Goal: Information Seeking & Learning: Learn about a topic

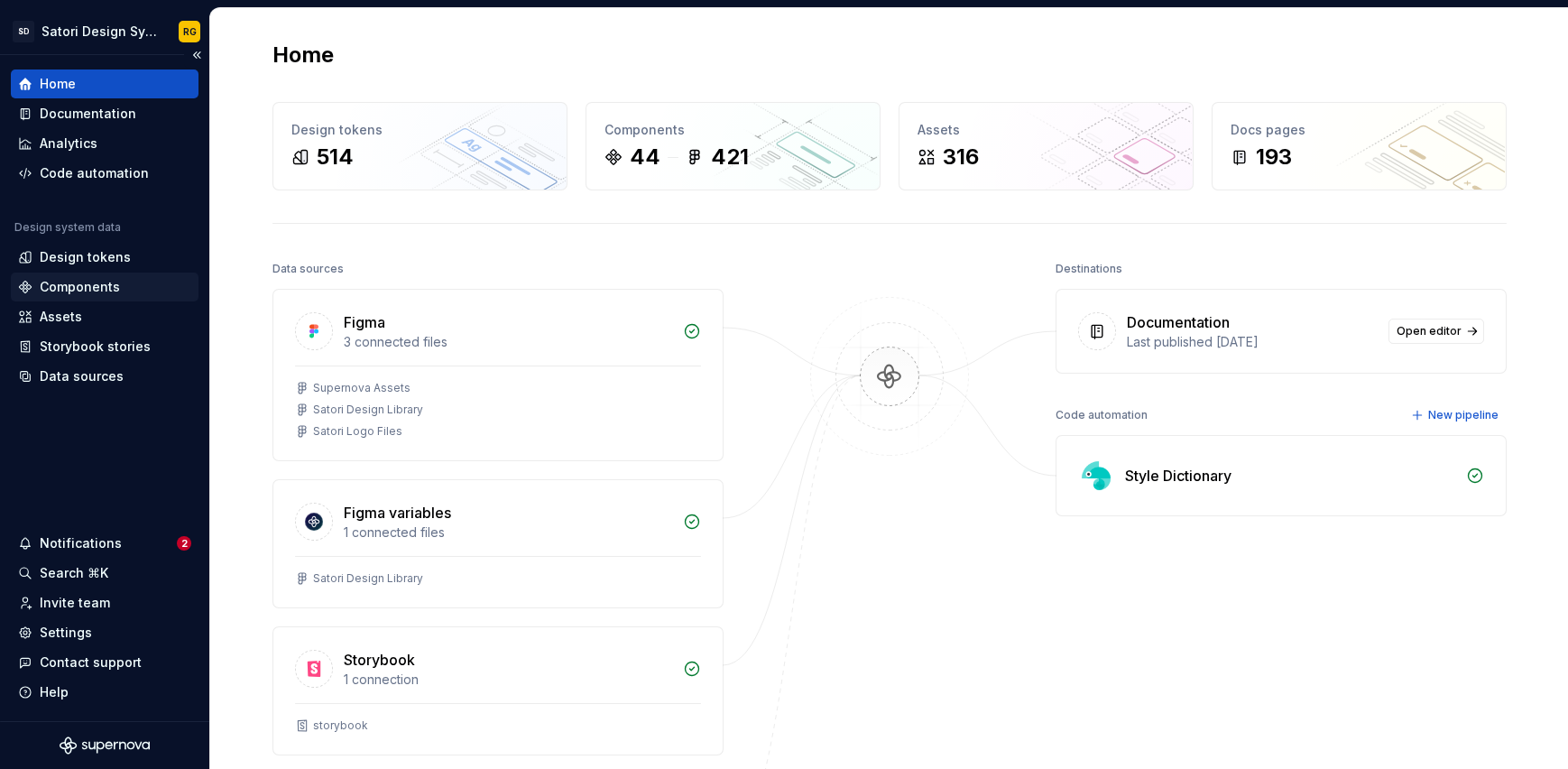
click at [62, 292] on div "Components" at bounding box center [79, 286] width 80 height 18
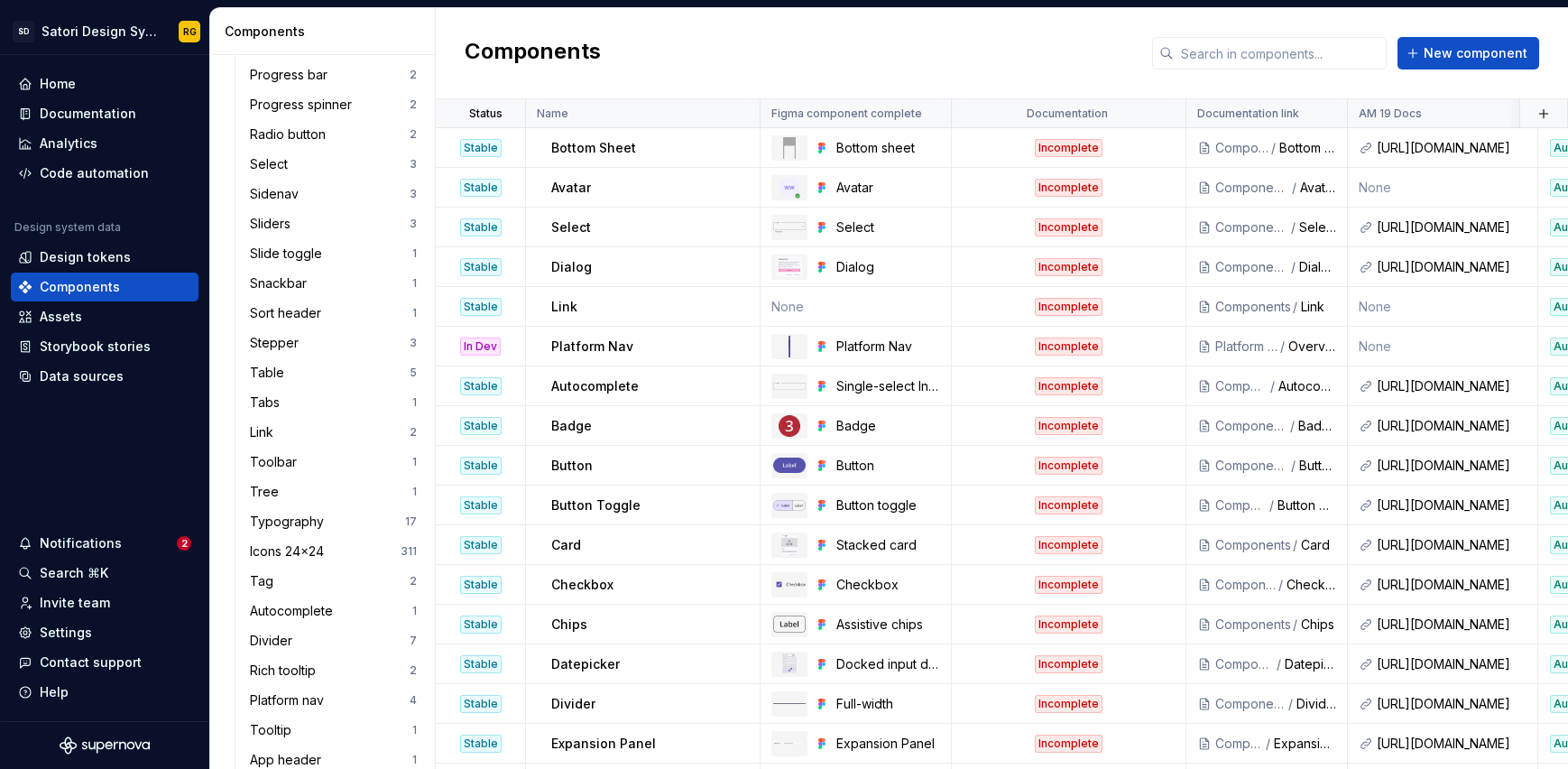
scroll to position [750, 0]
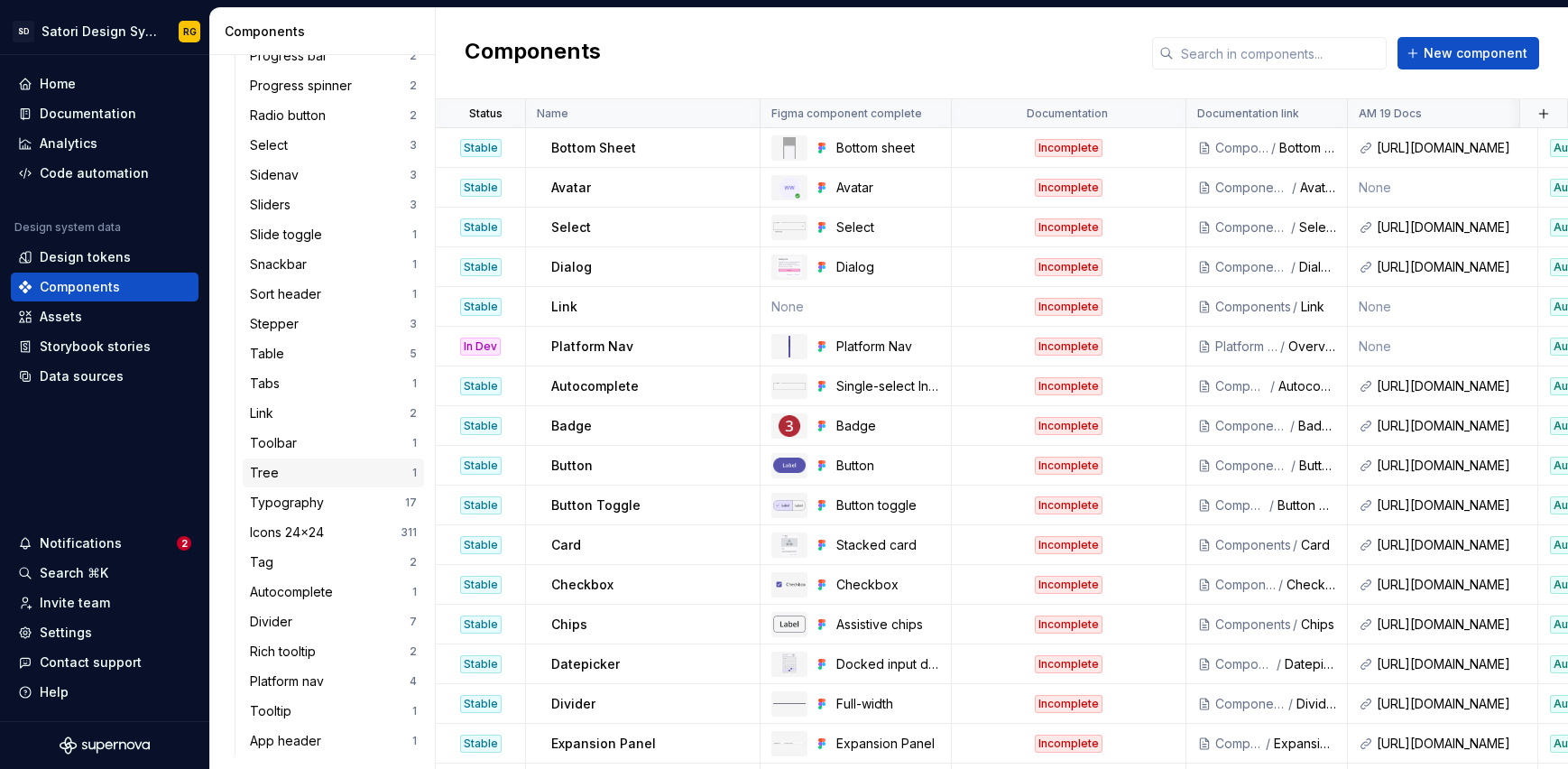
click at [282, 477] on div "Tree" at bounding box center [268, 473] width 36 height 18
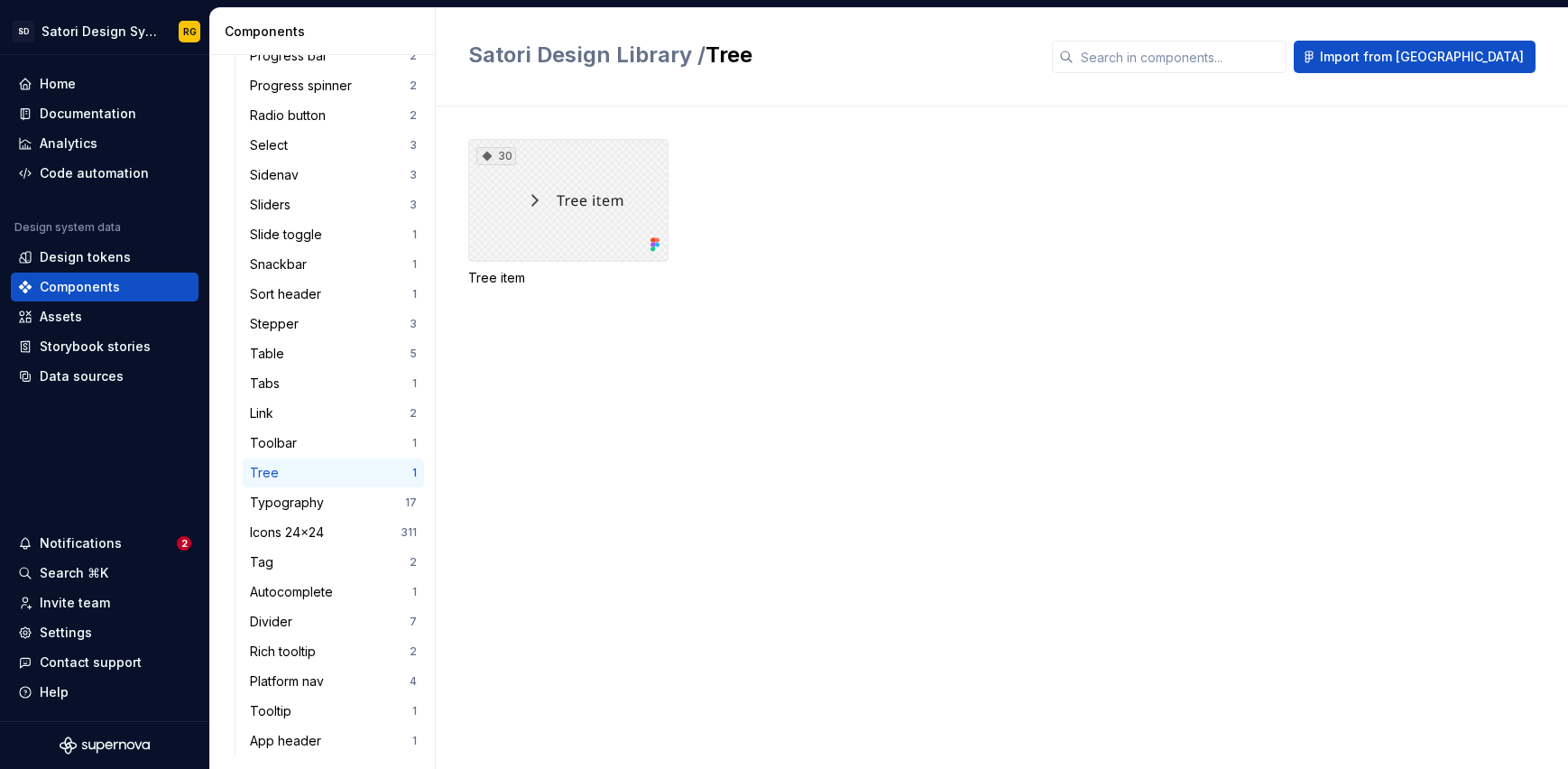
click at [572, 250] on div "30" at bounding box center [568, 200] width 200 height 123
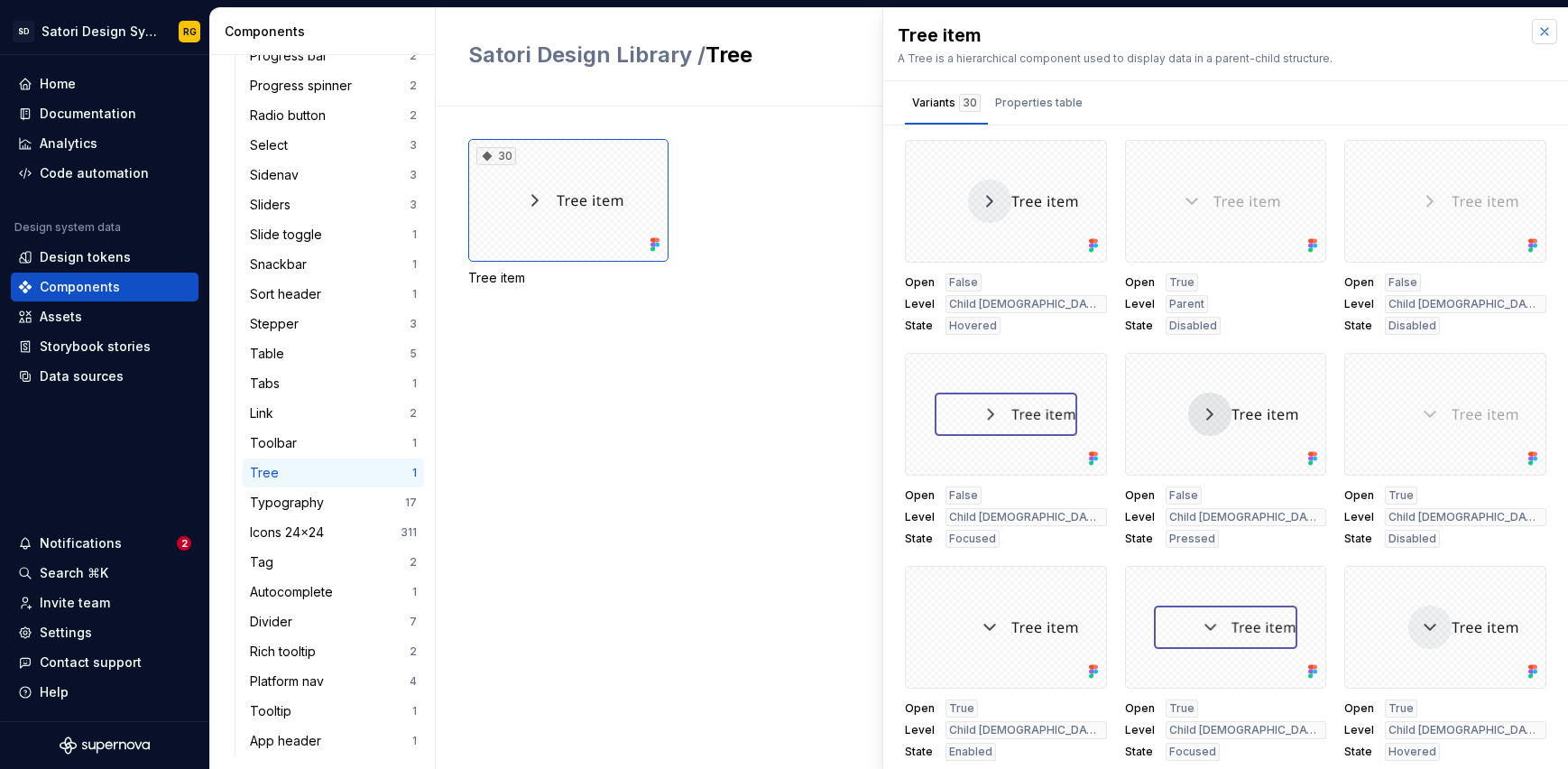
click at [1544, 40] on button "button" at bounding box center [1545, 31] width 26 height 26
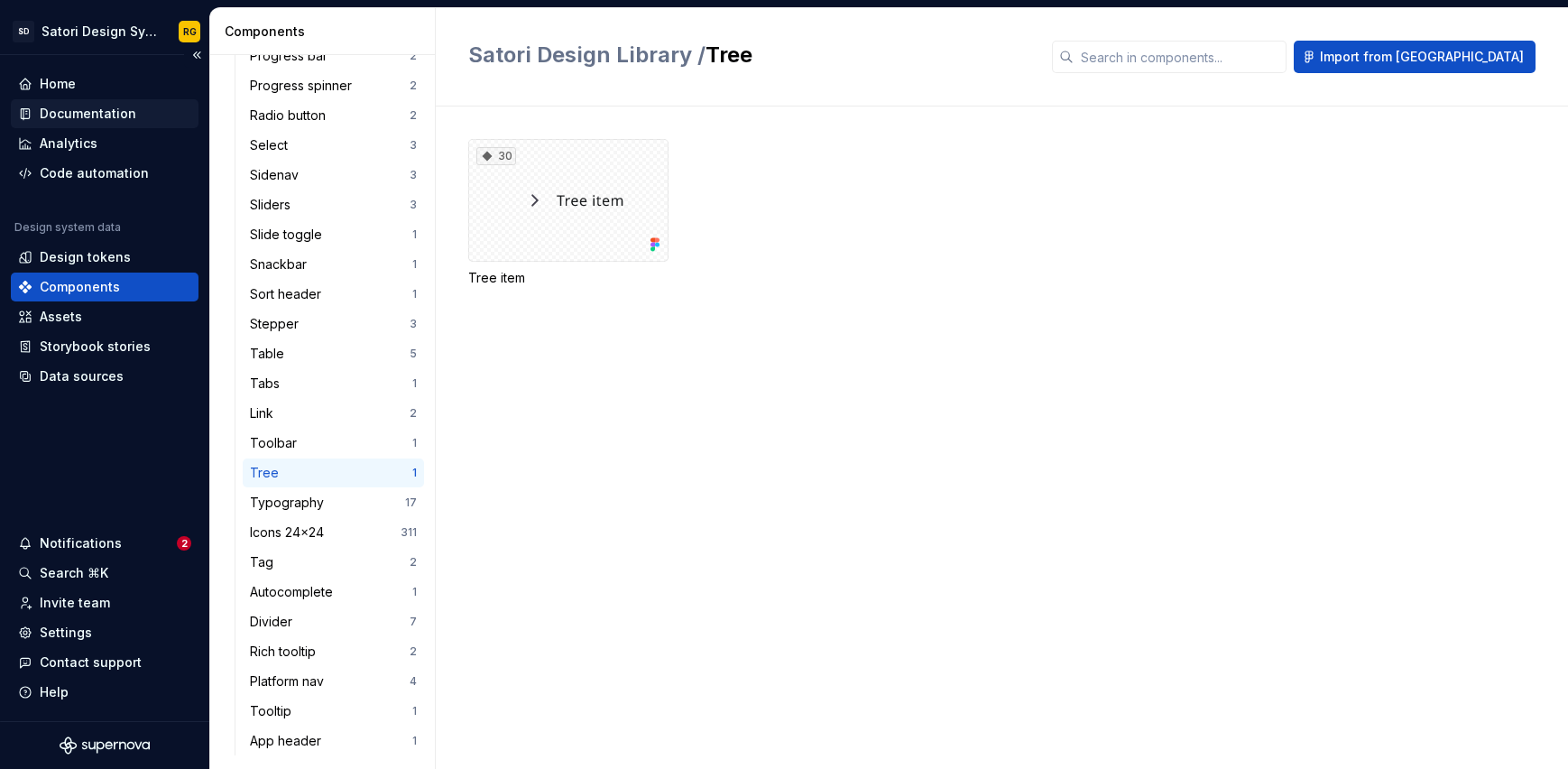
click at [105, 108] on div "Documentation" at bounding box center [87, 114] width 96 height 18
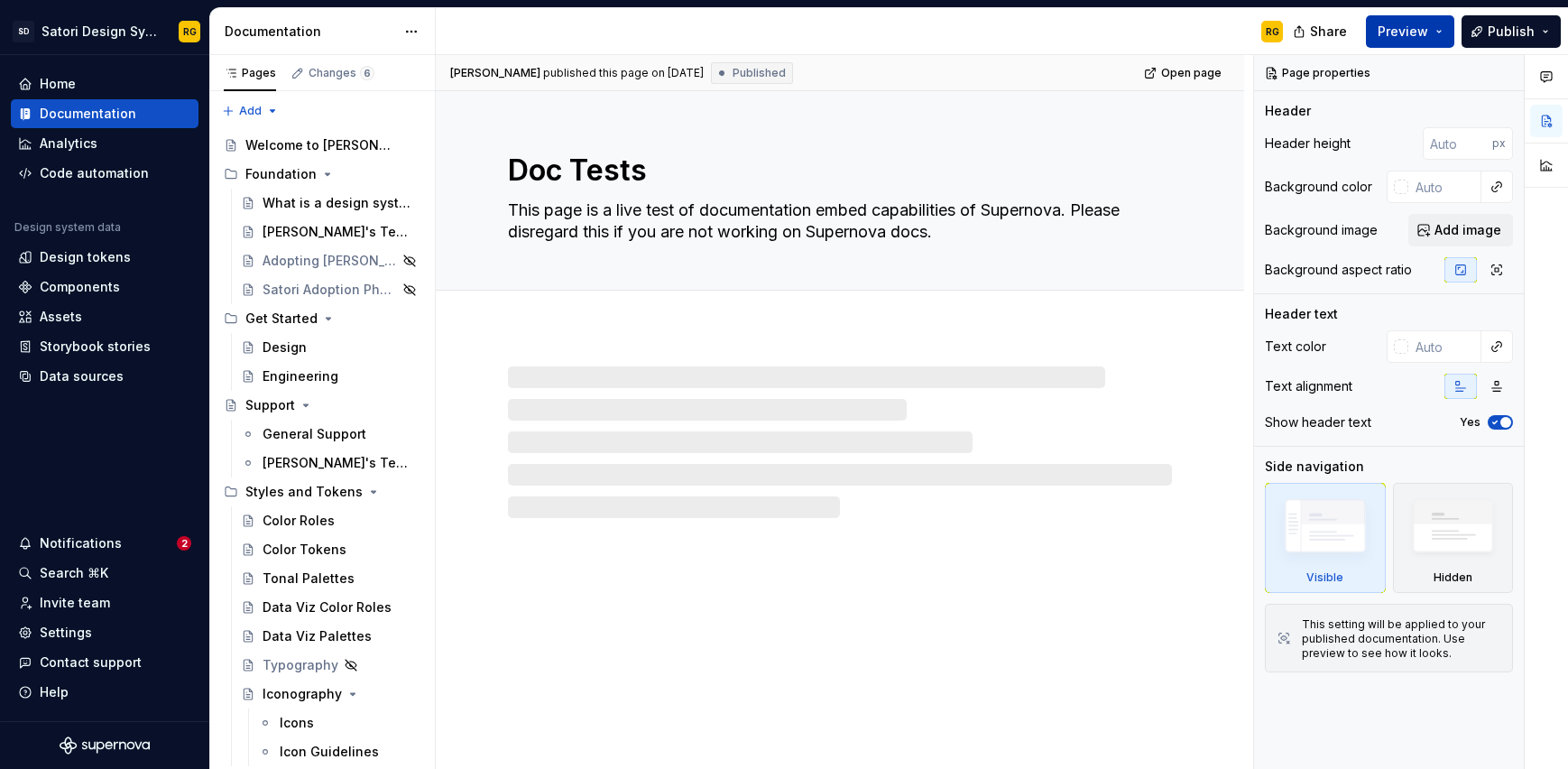
click at [1443, 43] on button "Preview" at bounding box center [1410, 31] width 88 height 32
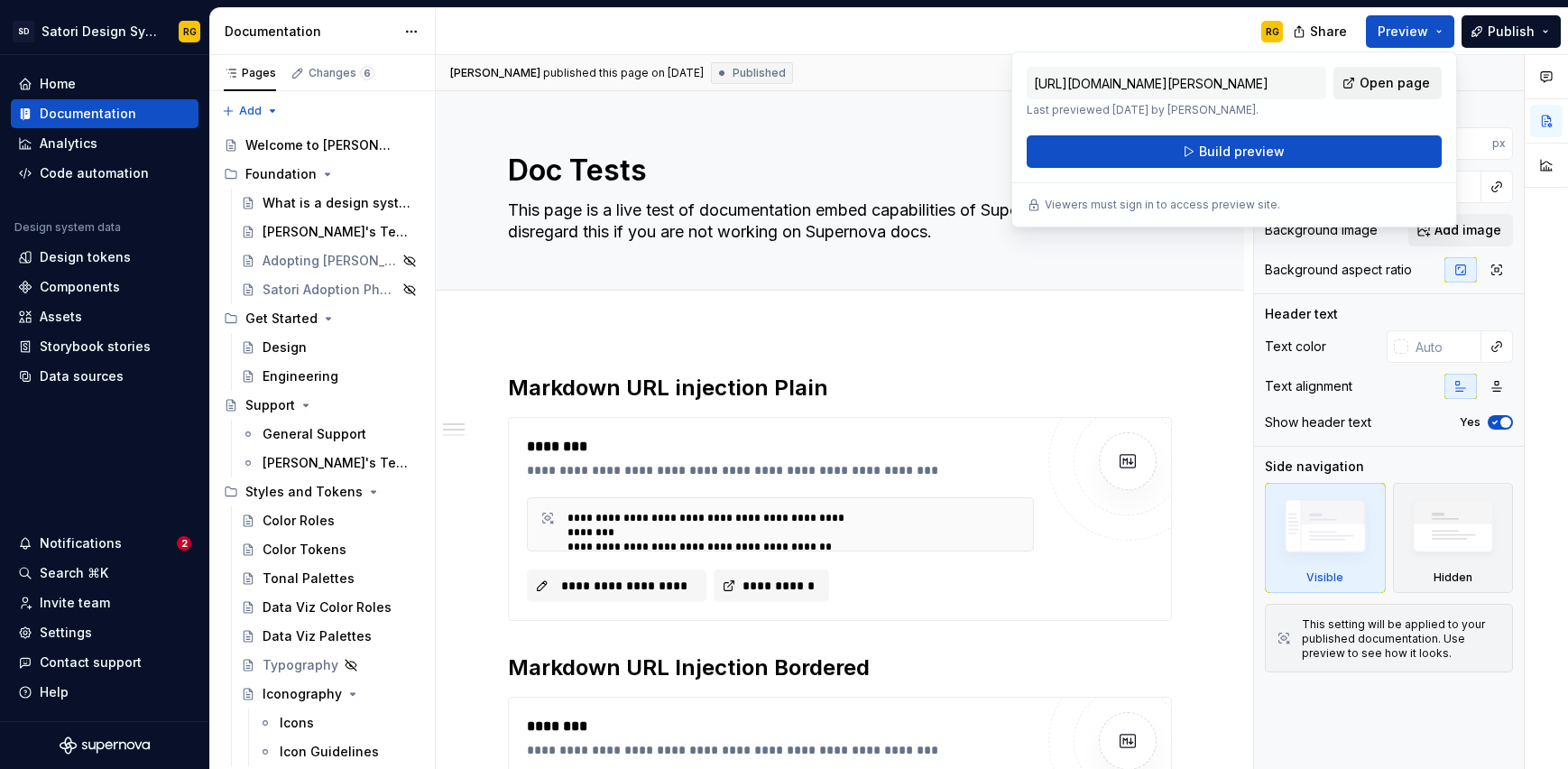
click at [1372, 87] on span "Open page" at bounding box center [1395, 82] width 71 height 18
type textarea "*"
